Goal: Task Accomplishment & Management: Manage account settings

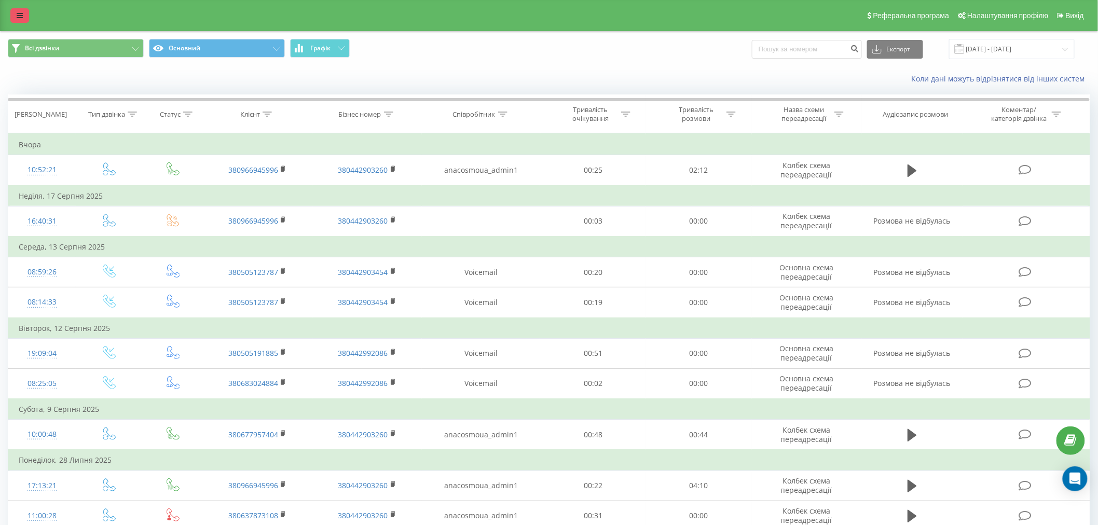
click at [24, 12] on link at bounding box center [19, 15] width 19 height 15
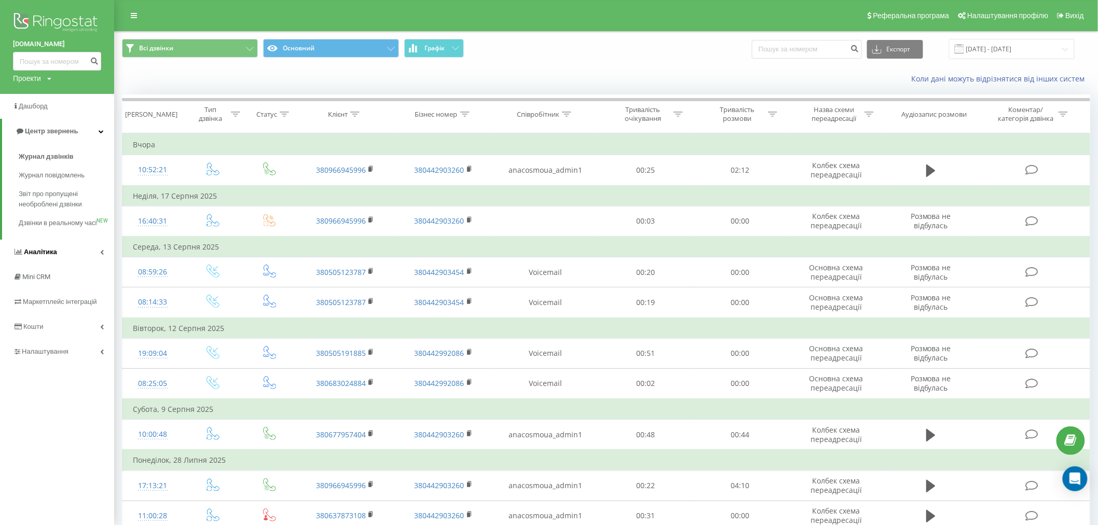
click at [53, 256] on span "Аналiтика" at bounding box center [40, 252] width 33 height 8
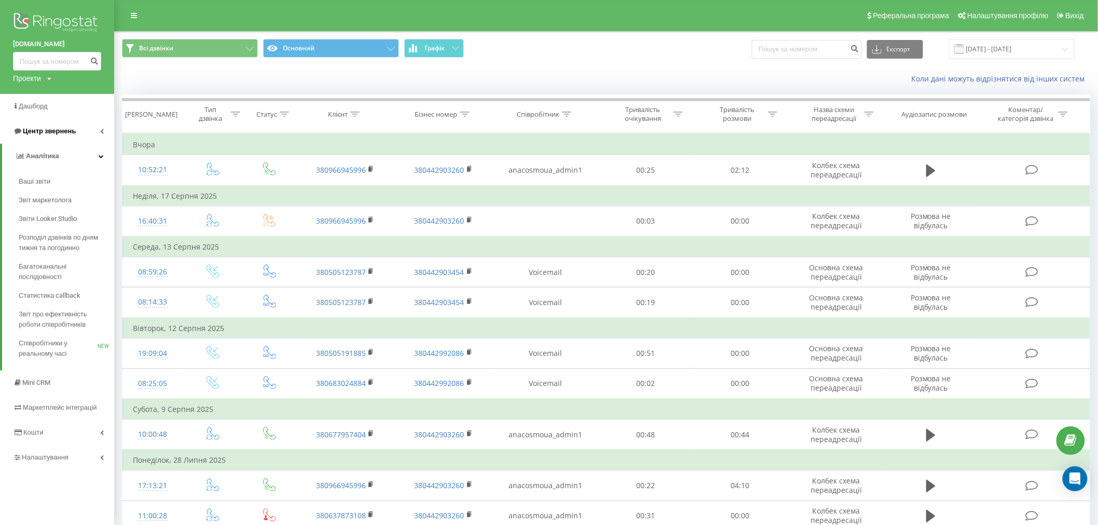
click at [40, 129] on span "Центр звернень" at bounding box center [49, 131] width 53 height 8
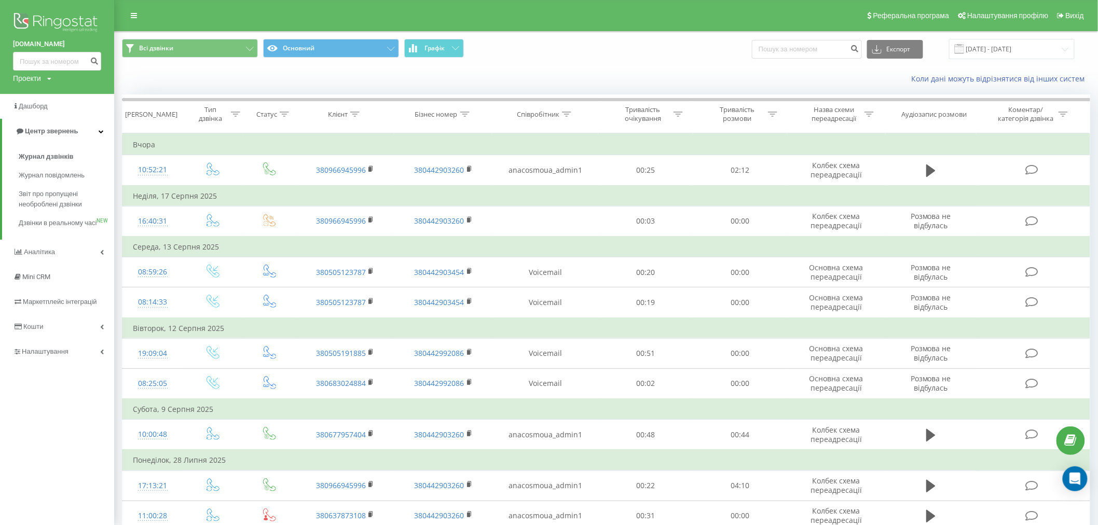
click at [32, 26] on img at bounding box center [57, 23] width 88 height 26
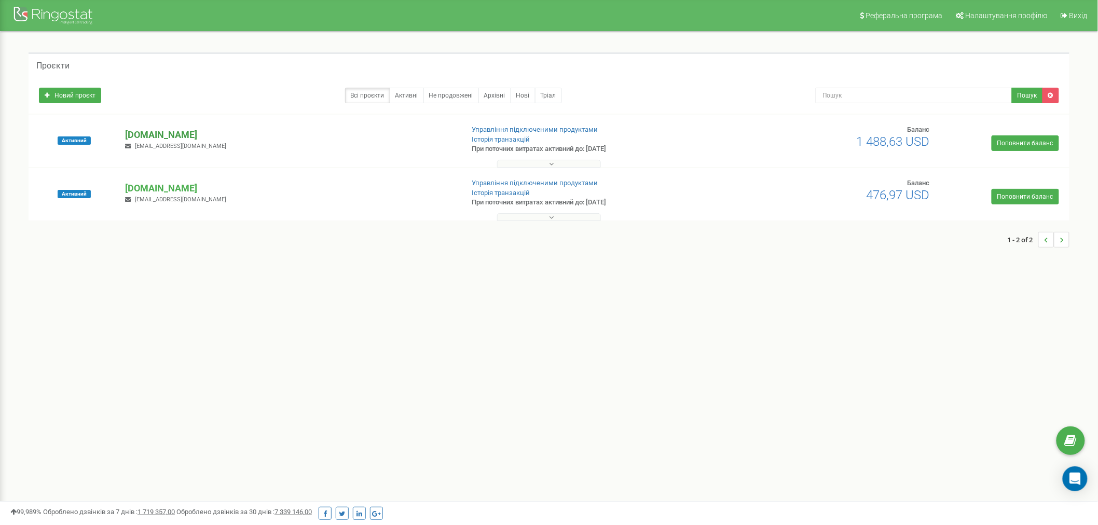
click at [193, 137] on p "[DOMAIN_NAME]" at bounding box center [290, 134] width 330 height 13
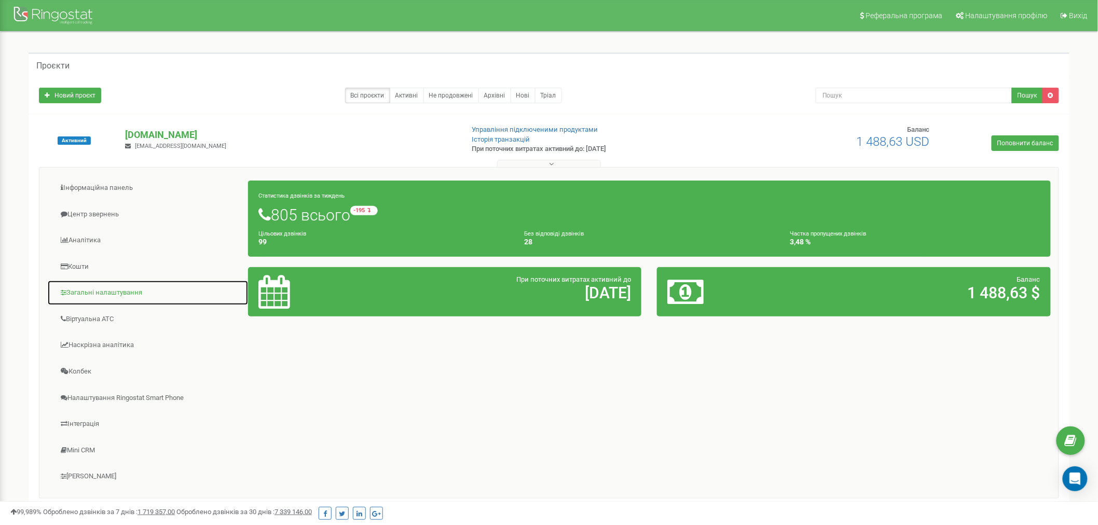
click at [127, 294] on link "Загальні налаштування" at bounding box center [147, 292] width 201 height 25
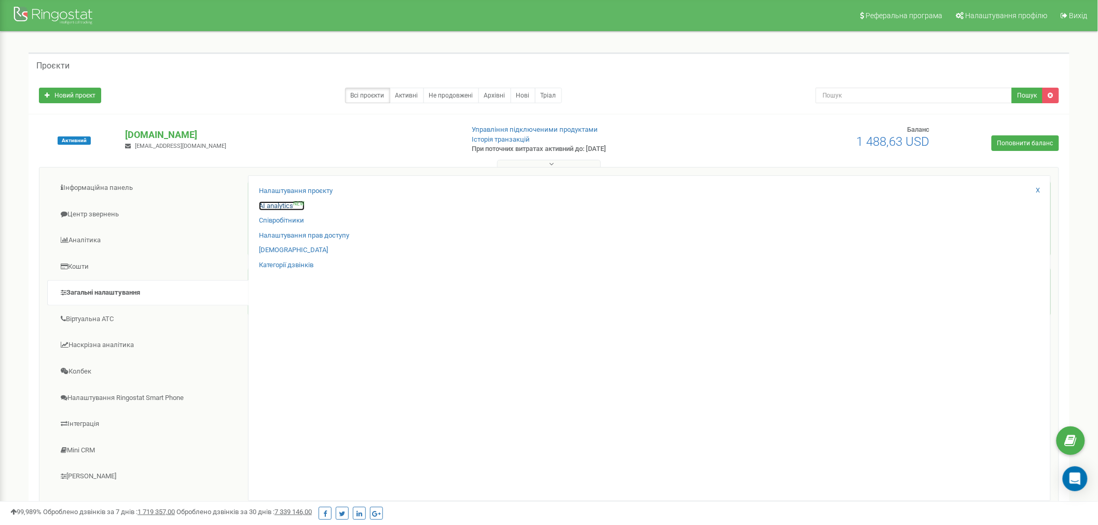
click at [273, 208] on link "AI analytics NEW" at bounding box center [282, 206] width 46 height 10
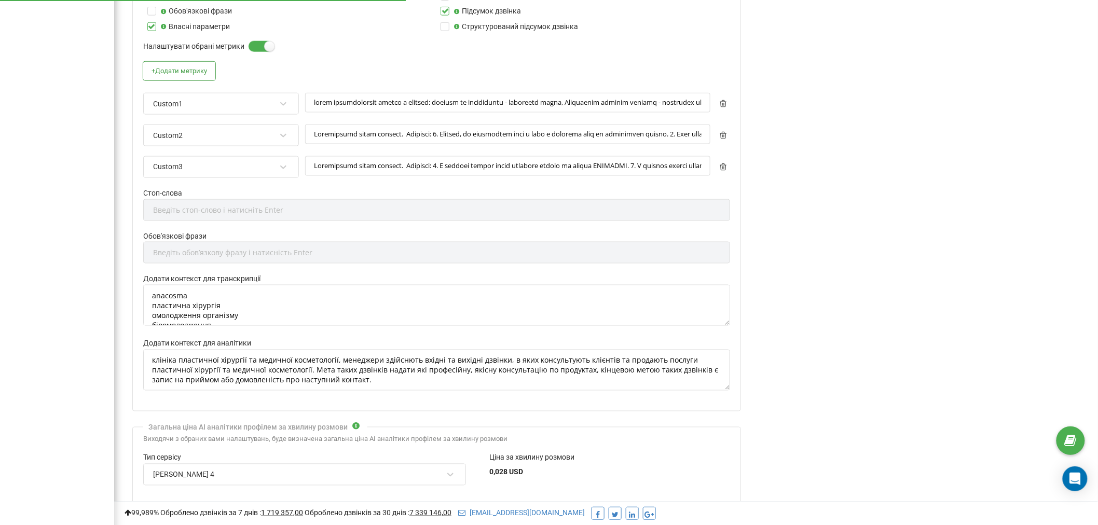
scroll to position [627, 0]
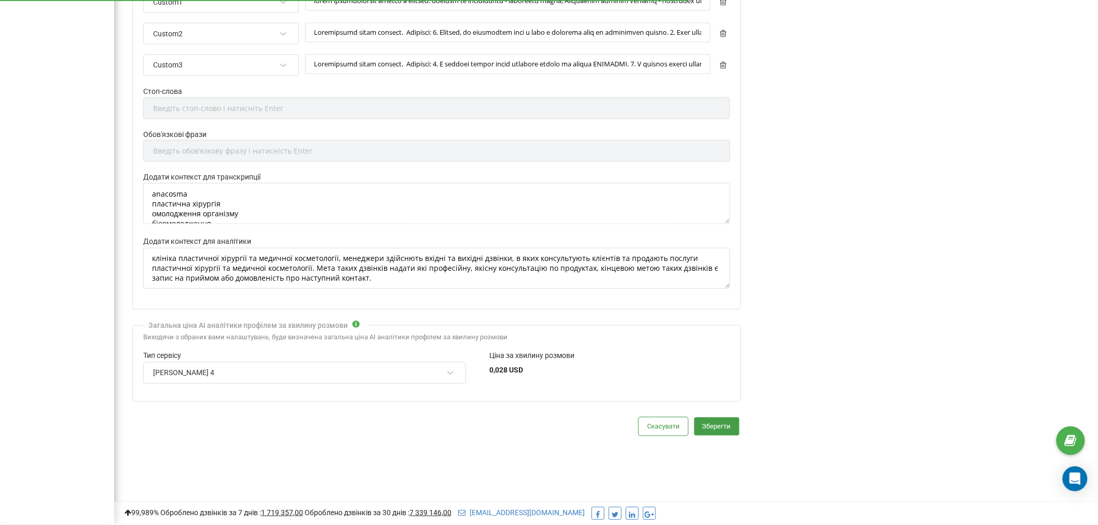
click at [334, 374] on div "Claude Sonnet 4" at bounding box center [298, 373] width 292 height 18
drag, startPoint x: 223, startPoint y: 377, endPoint x: 211, endPoint y: 377, distance: 11.9
click at [211, 377] on div "Claude Sonnet 4" at bounding box center [298, 373] width 292 height 18
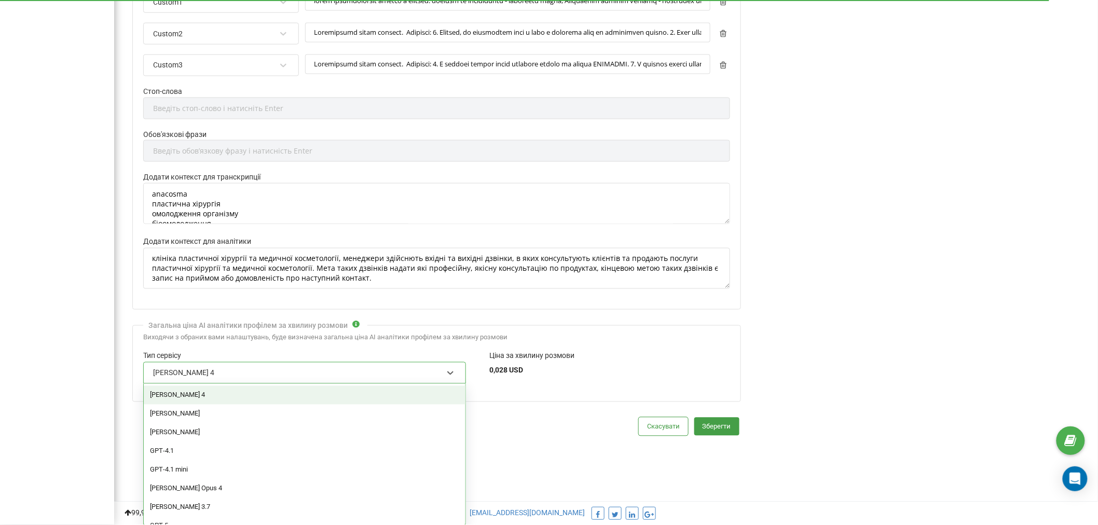
drag, startPoint x: 224, startPoint y: 376, endPoint x: 174, endPoint y: 372, distance: 50.1
click at [165, 370] on div "Claude Sonnet 4" at bounding box center [298, 373] width 292 height 18
drag, startPoint x: 208, startPoint y: 397, endPoint x: 210, endPoint y: 385, distance: 12.1
click at [208, 397] on div "Claude Sonnet 4" at bounding box center [305, 395] width 322 height 19
click at [213, 375] on div "Claude Sonnet 4" at bounding box center [298, 373] width 292 height 18
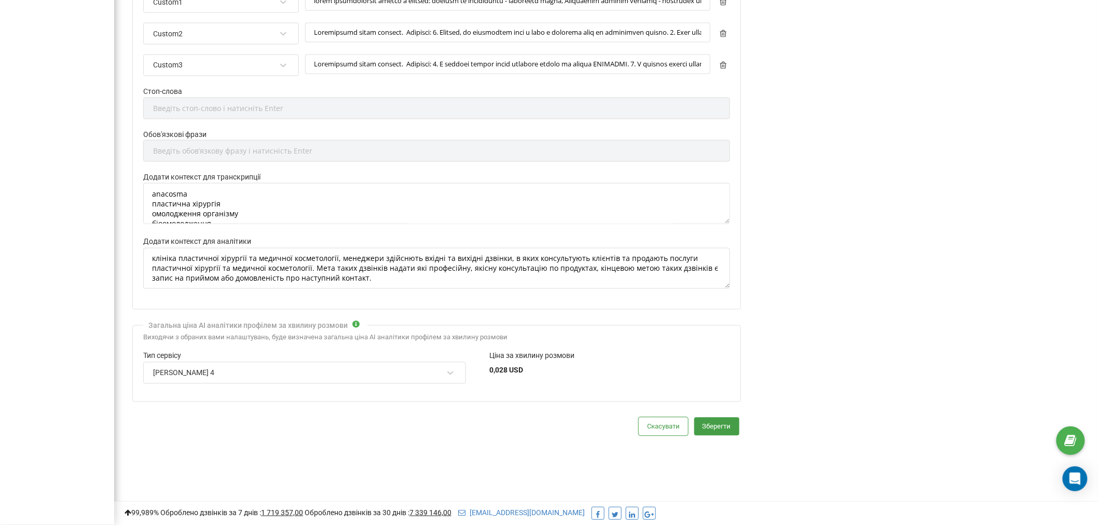
click at [376, 372] on div "Claude Sonnet 4" at bounding box center [298, 373] width 292 height 18
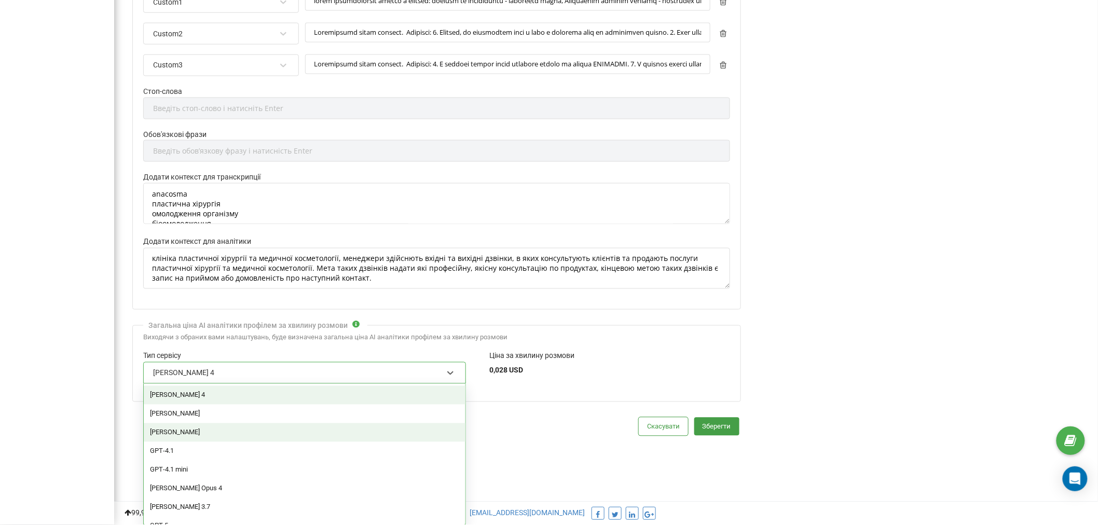
scroll to position [49, 0]
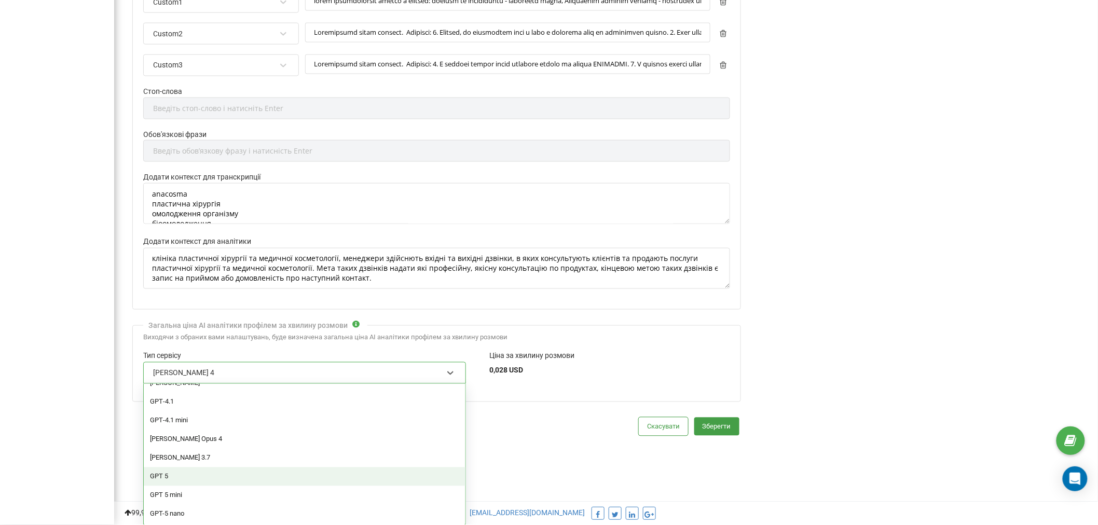
click at [227, 471] on div "GPT 5" at bounding box center [305, 477] width 322 height 19
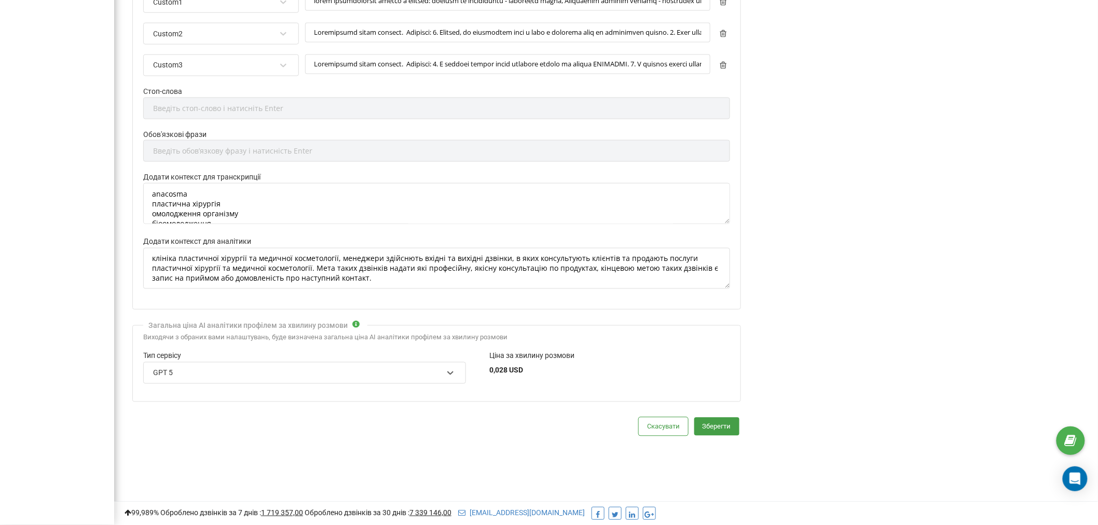
scroll to position [9, 0]
click at [263, 211] on textarea "anacosma пластична хірургія омолодження організму біоомолодження" at bounding box center [436, 203] width 587 height 41
type textarea "anacosma пластична хірургія омолодження організму біоомолодження косметологія"
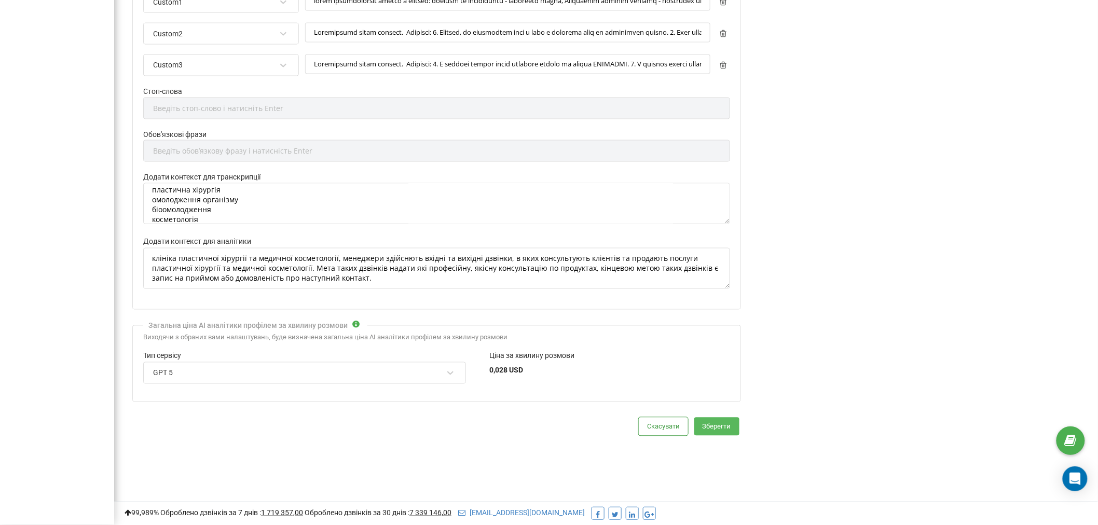
click at [725, 423] on button "Зберегти" at bounding box center [717, 427] width 45 height 18
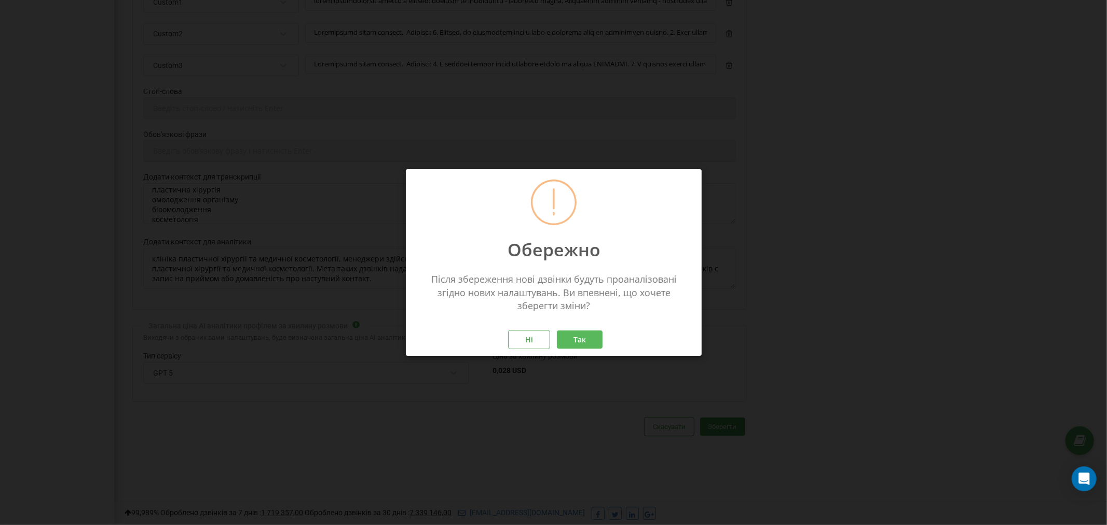
click at [592, 336] on button "Так" at bounding box center [580, 340] width 46 height 18
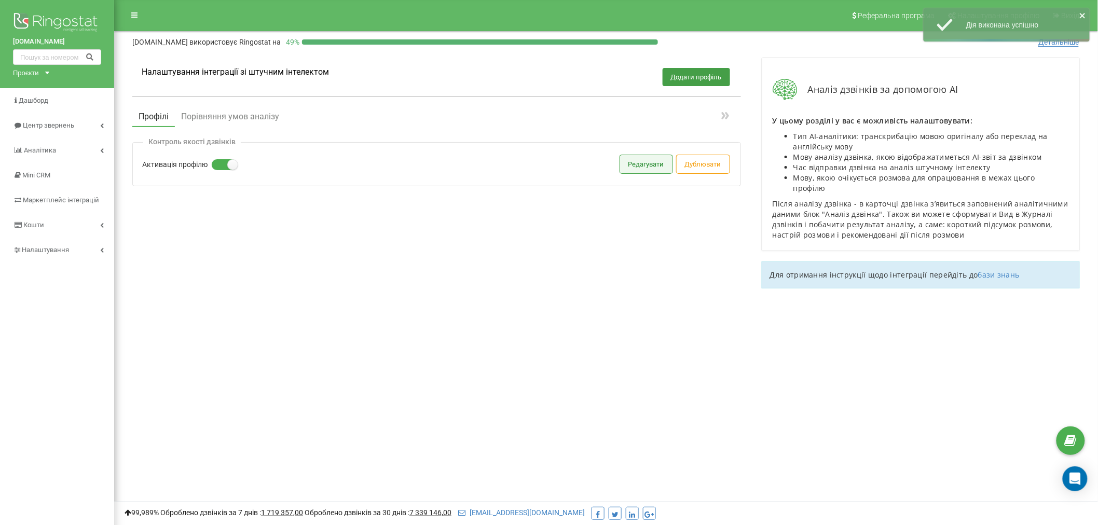
click at [639, 164] on button "Редагувати" at bounding box center [646, 164] width 52 height 18
